Goal: Information Seeking & Learning: Learn about a topic

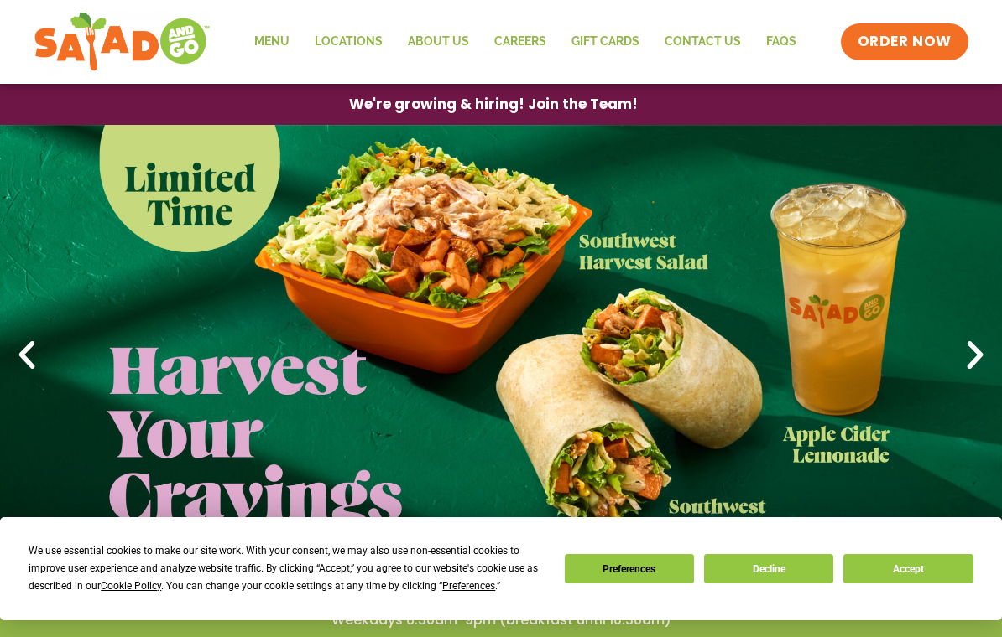
click at [936, 566] on button "Accept" at bounding box center [907, 568] width 129 height 29
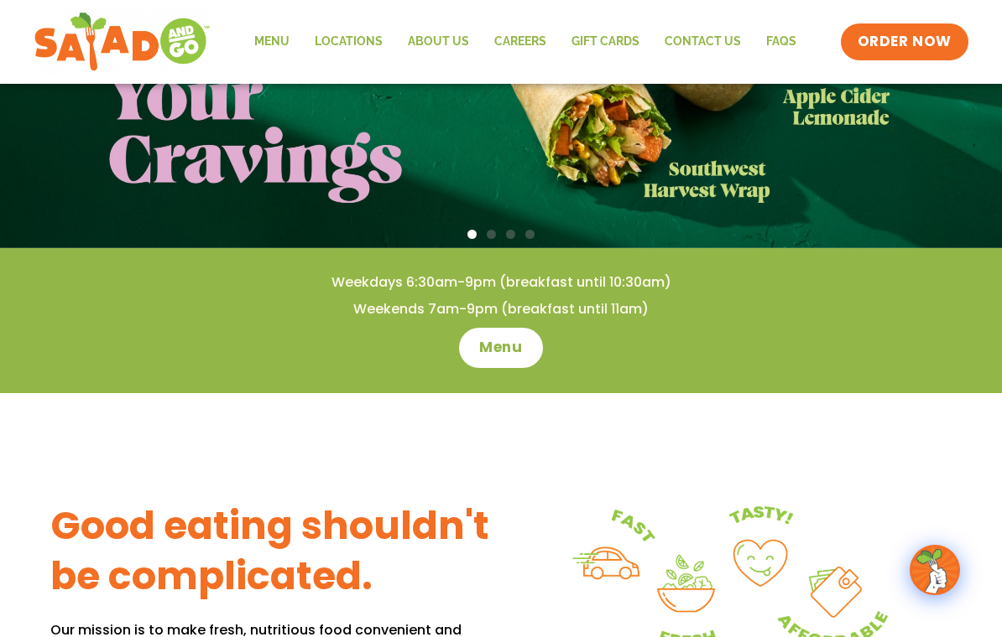
scroll to position [345, 0]
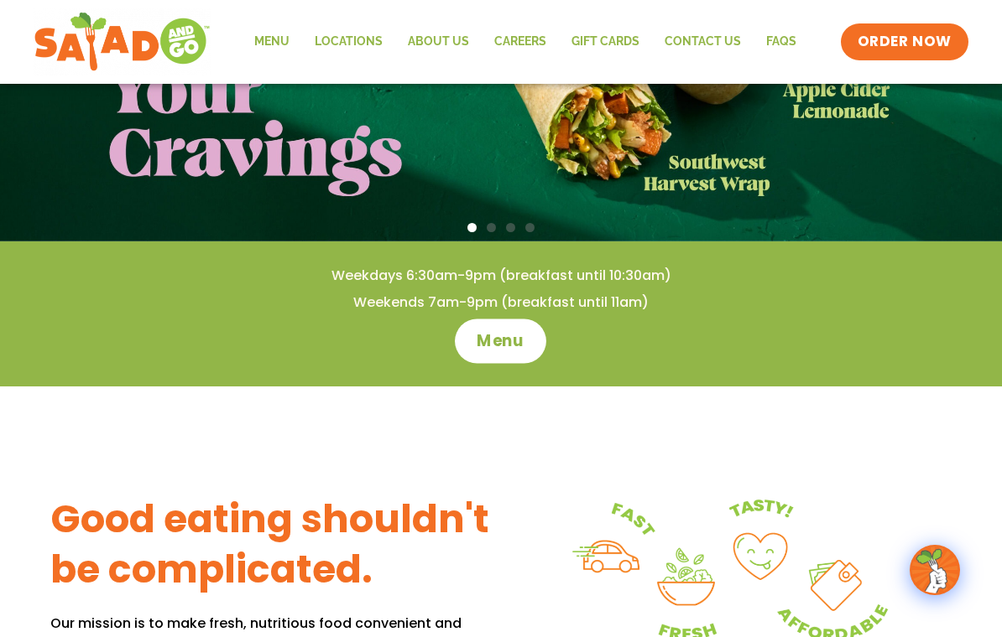
click at [491, 341] on span "Menu" at bounding box center [501, 341] width 48 height 22
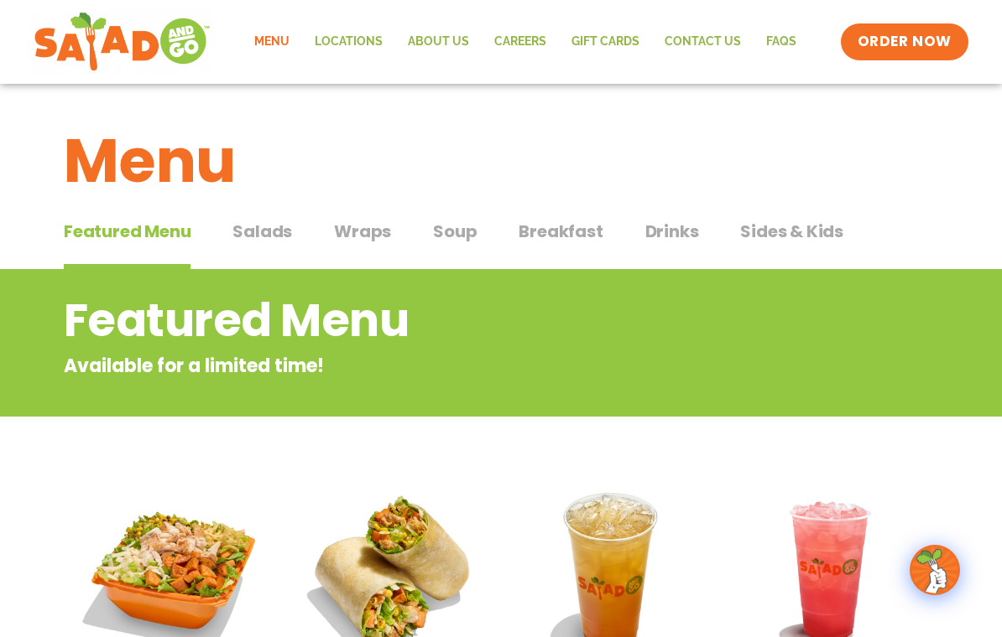
click at [258, 245] on button "Salads Salads" at bounding box center [262, 244] width 60 height 51
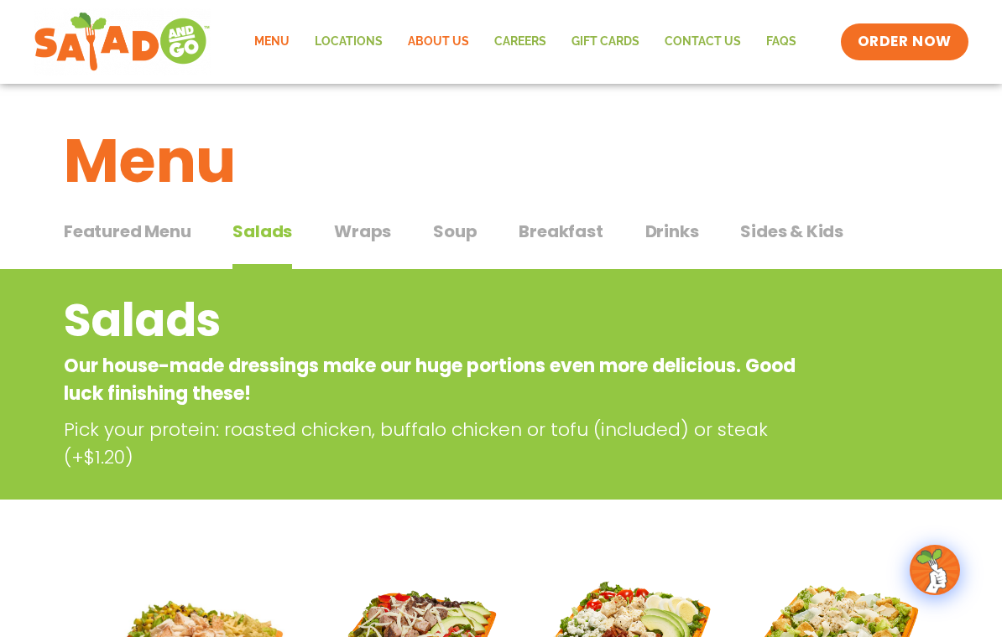
click at [441, 43] on link "About Us" at bounding box center [438, 42] width 86 height 39
